Goal: Navigation & Orientation: Find specific page/section

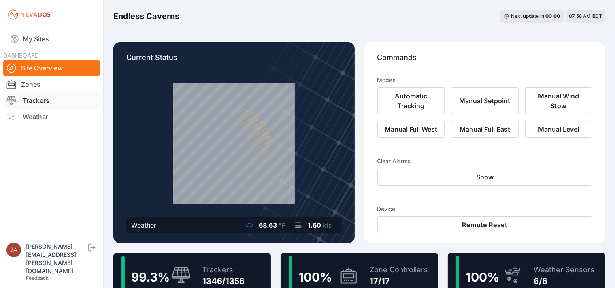
click at [53, 102] on link "Trackers" at bounding box center [51, 100] width 97 height 16
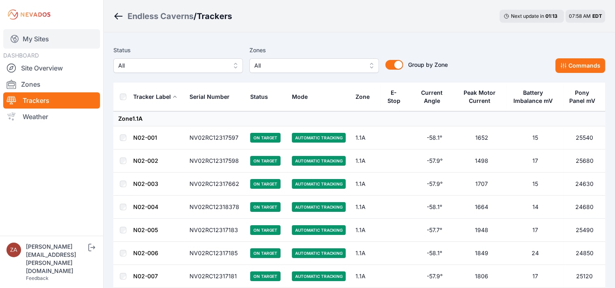
click at [34, 44] on link "My Sites" at bounding box center [51, 38] width 97 height 19
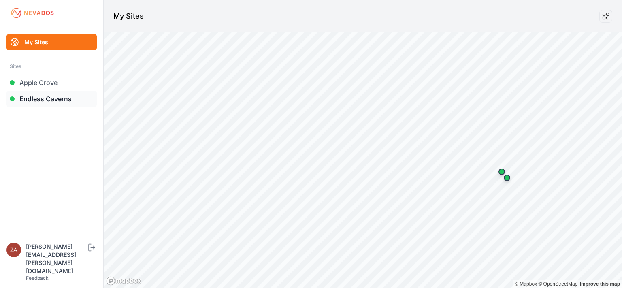
click at [38, 96] on link "Endless Caverns" at bounding box center [51, 99] width 90 height 16
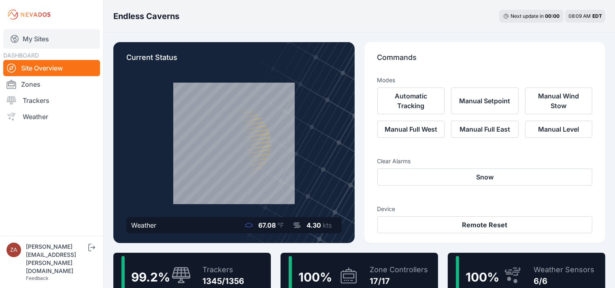
click at [48, 35] on link "My Sites" at bounding box center [51, 38] width 97 height 19
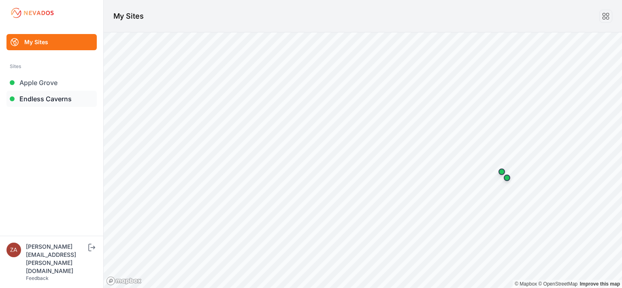
click at [45, 98] on link "Endless Caverns" at bounding box center [51, 99] width 90 height 16
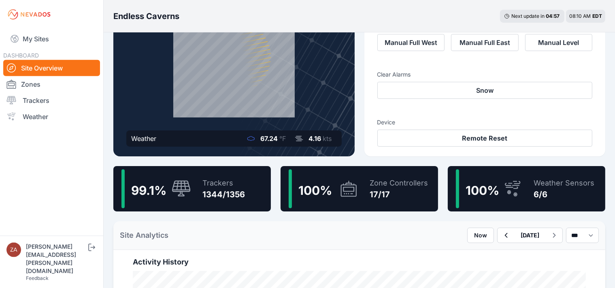
scroll to position [87, 0]
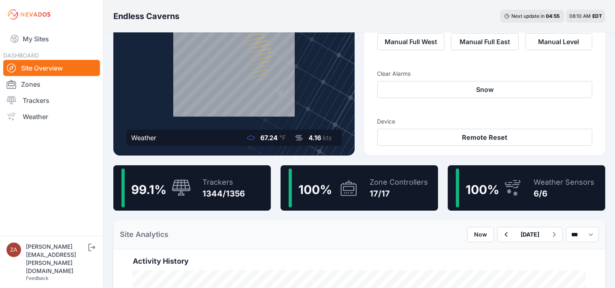
click at [144, 192] on span "99.1 %" at bounding box center [148, 189] width 35 height 15
